Goal: Information Seeking & Learning: Learn about a topic

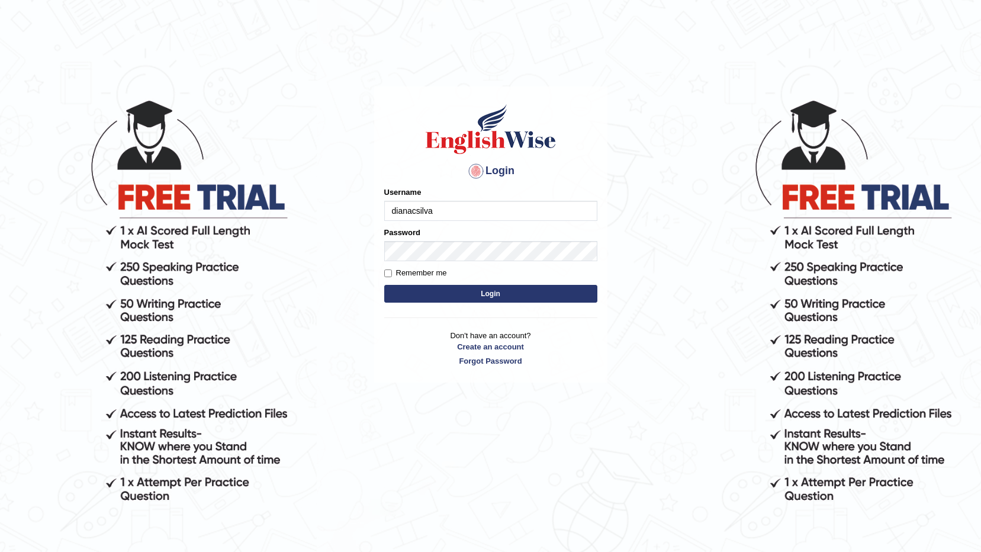
type input "dianacsilva"
click at [384, 285] on button "Login" at bounding box center [490, 294] width 213 height 18
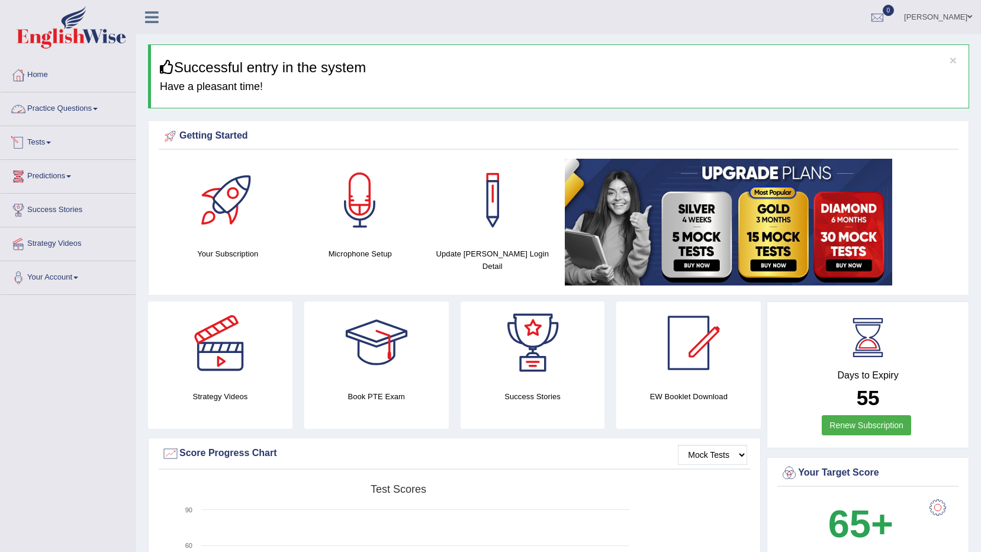
click at [95, 104] on link "Practice Questions" at bounding box center [68, 107] width 135 height 30
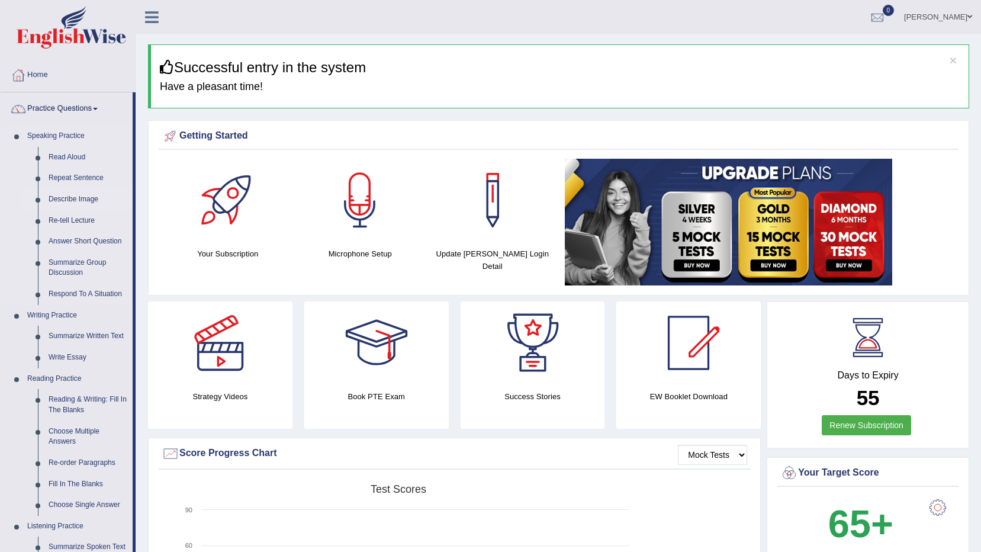
click at [91, 201] on link "Describe Image" at bounding box center [87, 199] width 89 height 21
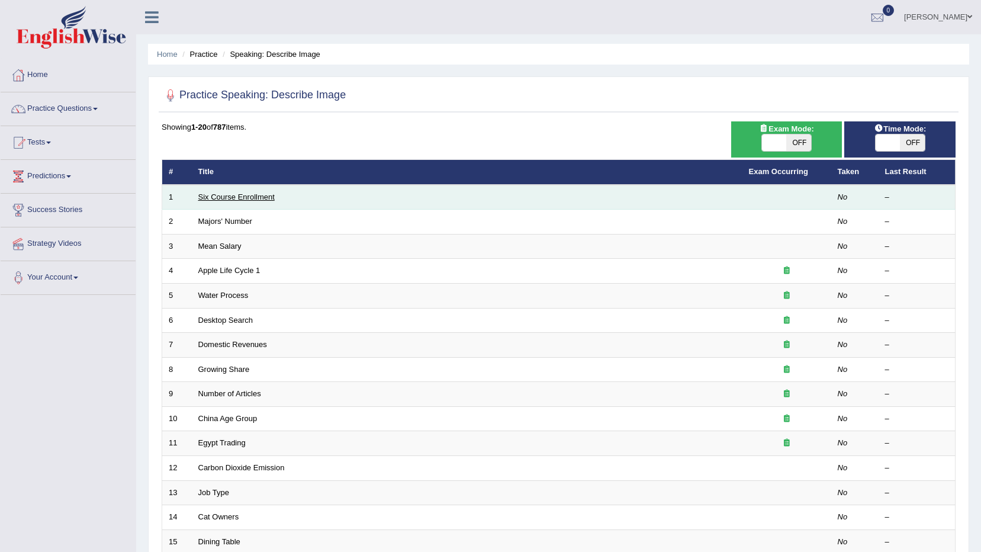
click at [220, 201] on link "Six Course Enrollment" at bounding box center [236, 196] width 76 height 9
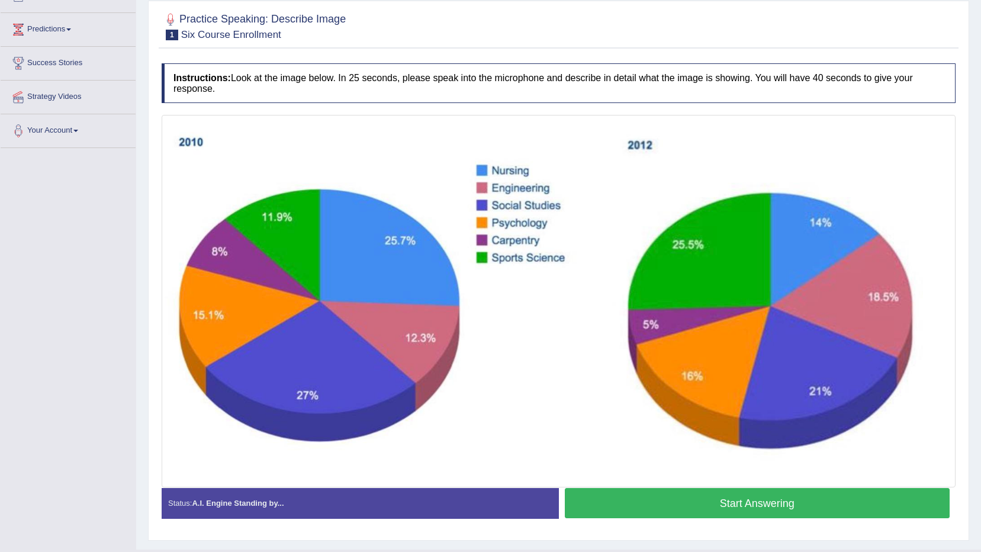
scroll to position [174, 0]
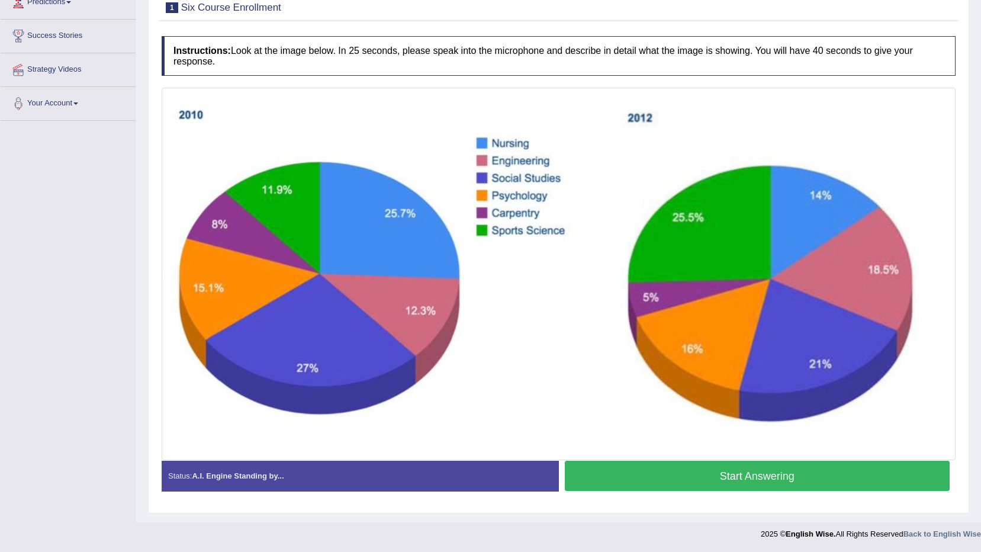
click at [669, 474] on button "Start Answering" at bounding box center [758, 476] width 386 height 30
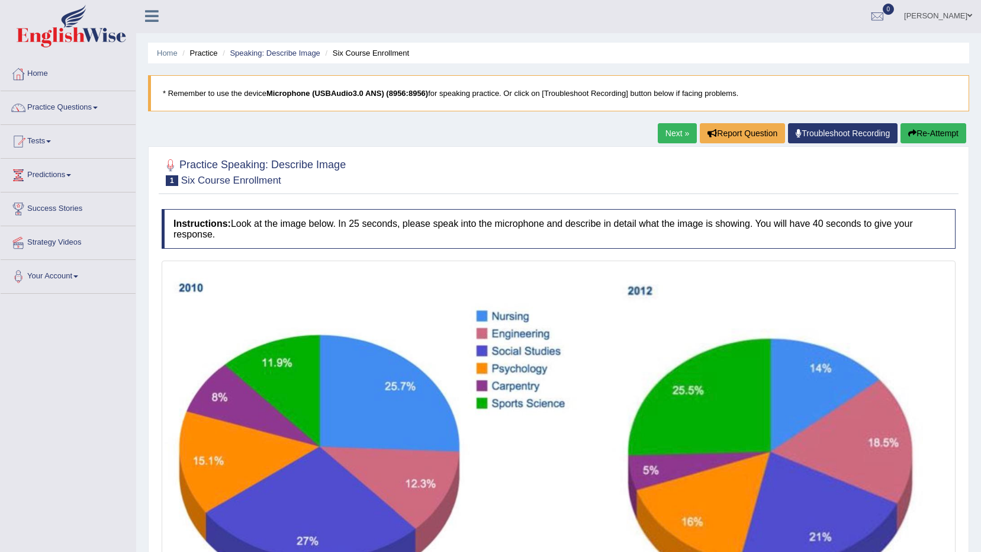
scroll to position [0, 0]
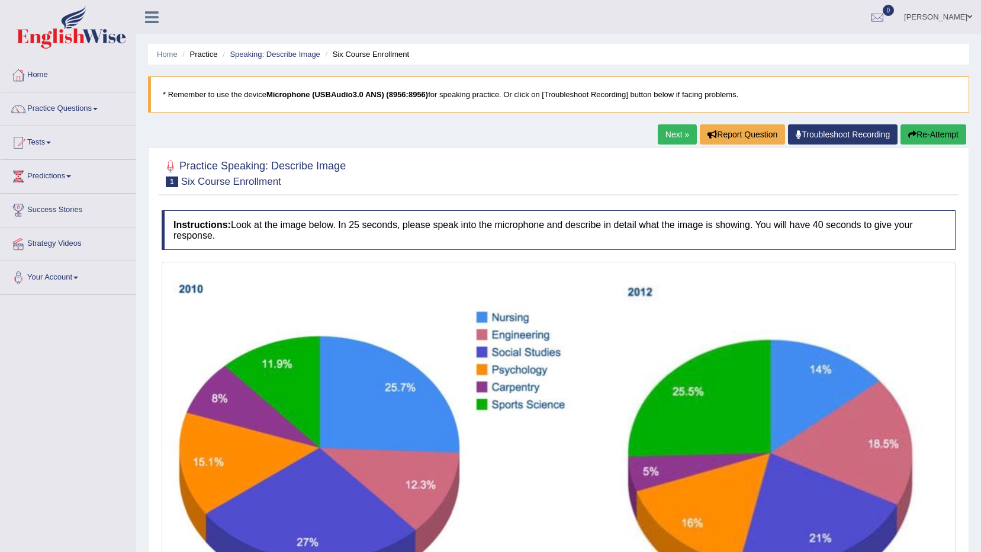
click at [354, 95] on b "Microphone (USBAudio3.0 ANS) (8956:8956)" at bounding box center [347, 94] width 162 height 9
click at [354, 94] on b "Microphone (USBAudio3.0 ANS) (8956:8956)" at bounding box center [347, 94] width 162 height 9
drag, startPoint x: 358, startPoint y: 91, endPoint x: 349, endPoint y: 78, distance: 15.8
click at [354, 85] on blockquote "* Remember to use the device Microphone (USBAudio3.0 ANS) (8956:8956) for speak…" at bounding box center [558, 94] width 821 height 36
drag, startPoint x: 349, startPoint y: 80, endPoint x: 278, endPoint y: 58, distance: 74.4
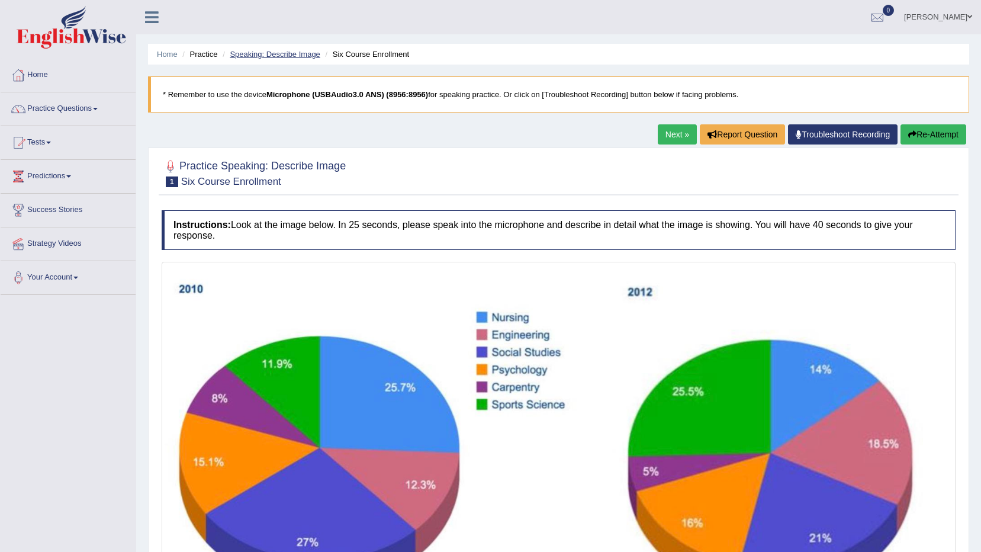
click at [341, 76] on blockquote "* Remember to use the device Microphone (USBAudio3.0 ANS) (8956:8956) for speak…" at bounding box center [558, 94] width 821 height 36
click at [201, 53] on li "Practice" at bounding box center [198, 54] width 38 height 11
click at [168, 54] on link "Home" at bounding box center [167, 54] width 21 height 9
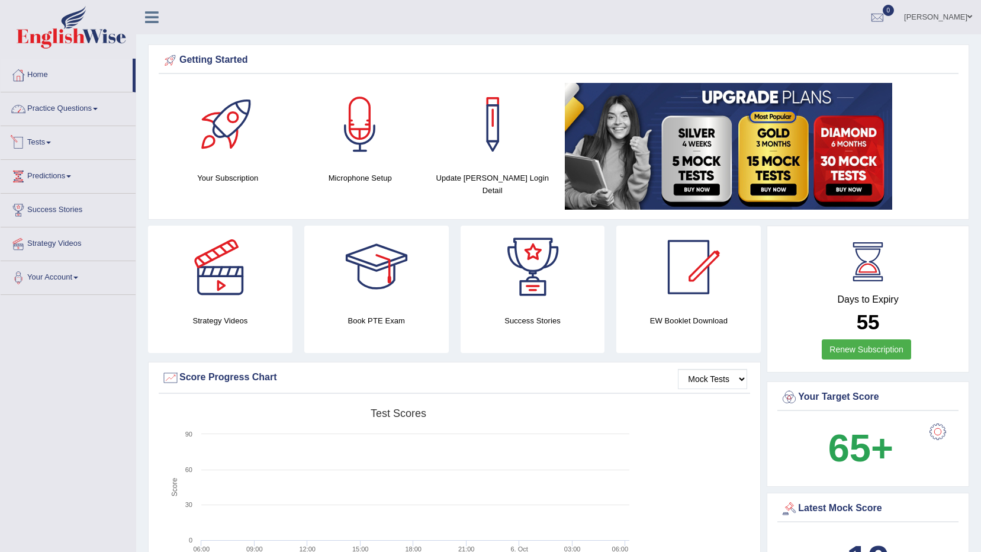
click at [81, 107] on link "Practice Questions" at bounding box center [68, 107] width 135 height 30
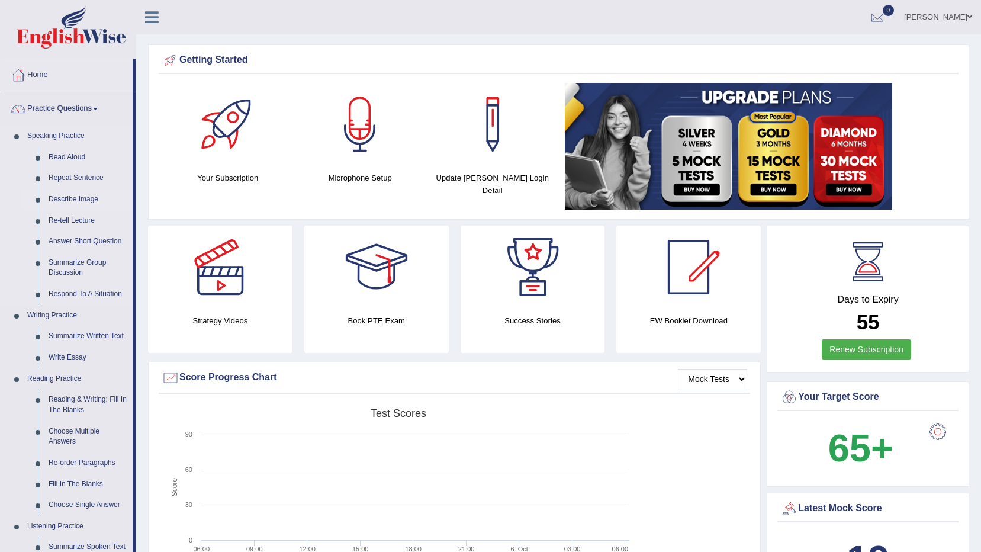
click at [68, 198] on link "Describe Image" at bounding box center [87, 199] width 89 height 21
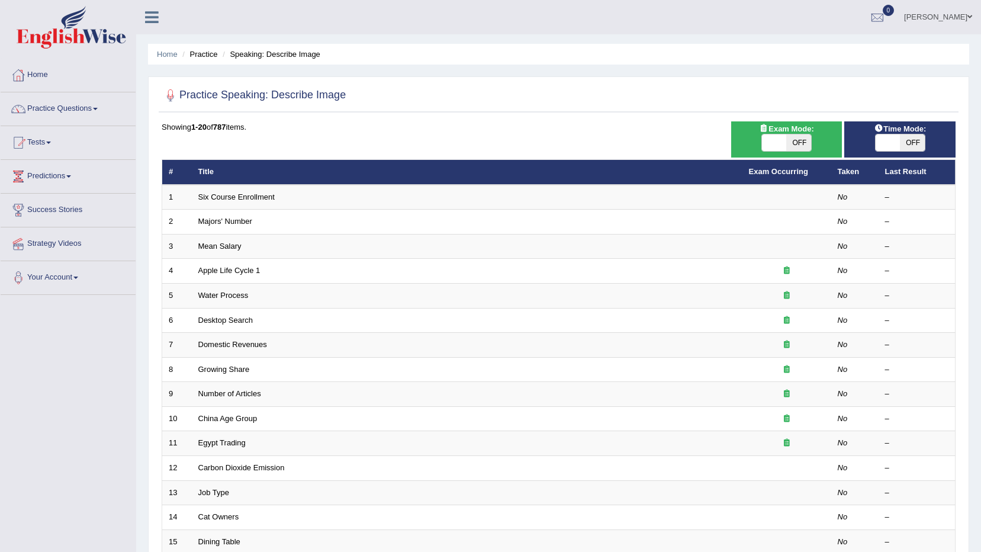
click at [971, 11] on link "[PERSON_NAME]" at bounding box center [938, 15] width 86 height 31
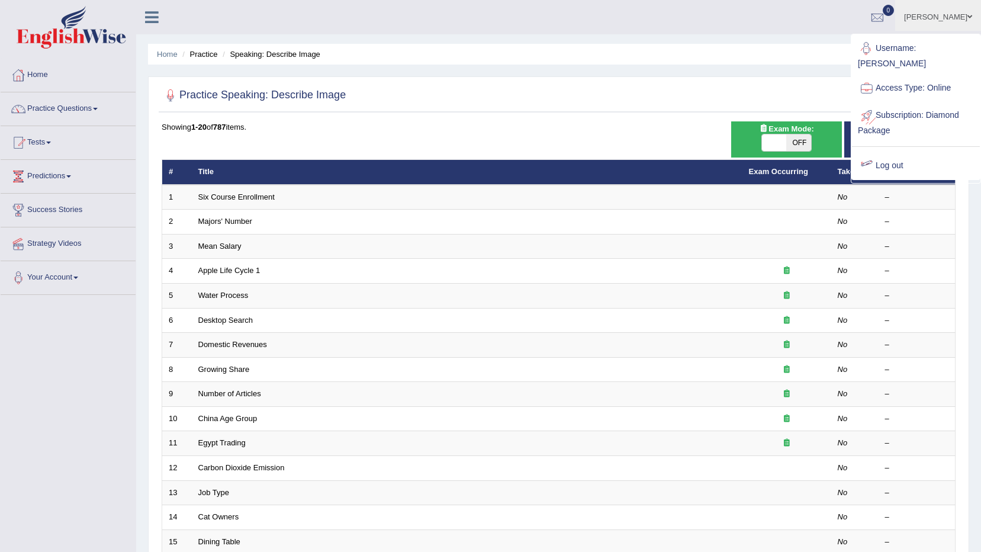
click at [895, 152] on link "Log out" at bounding box center [916, 165] width 128 height 27
